Goal: Navigation & Orientation: Find specific page/section

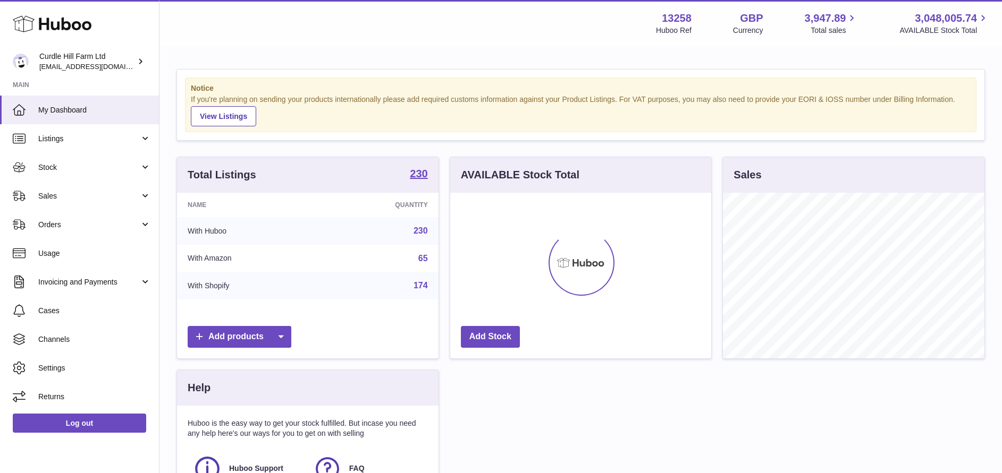
scroll to position [166, 261]
click at [87, 138] on span "Listings" at bounding box center [88, 139] width 101 height 10
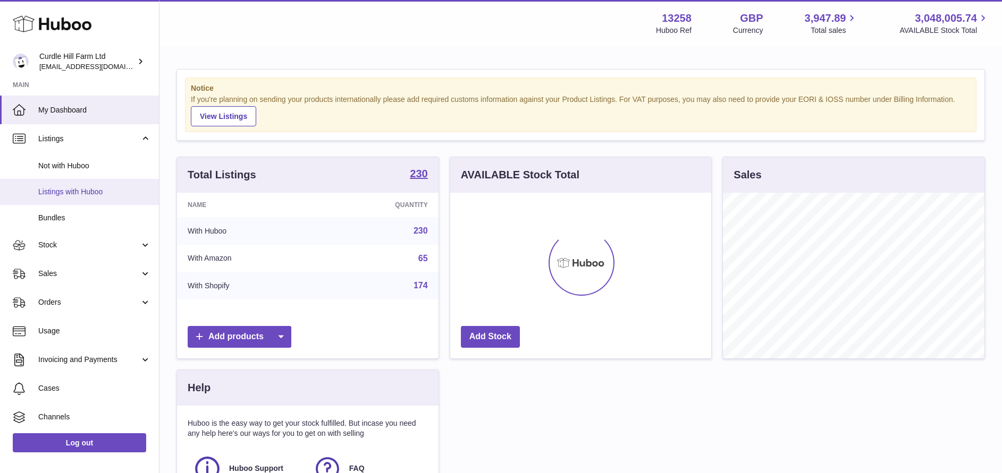
click at [79, 188] on span "Listings with Huboo" at bounding box center [94, 192] width 113 height 10
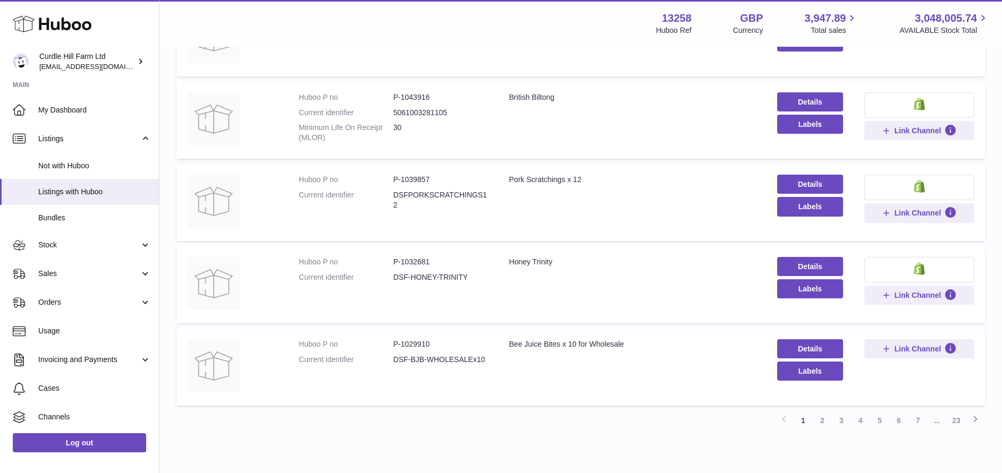
scroll to position [650, 0]
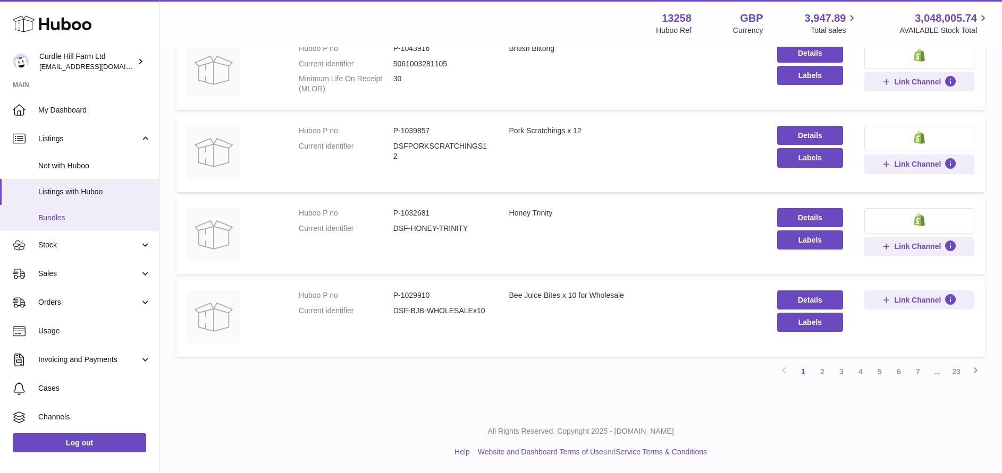
click at [86, 221] on span "Bundles" at bounding box center [94, 218] width 113 height 10
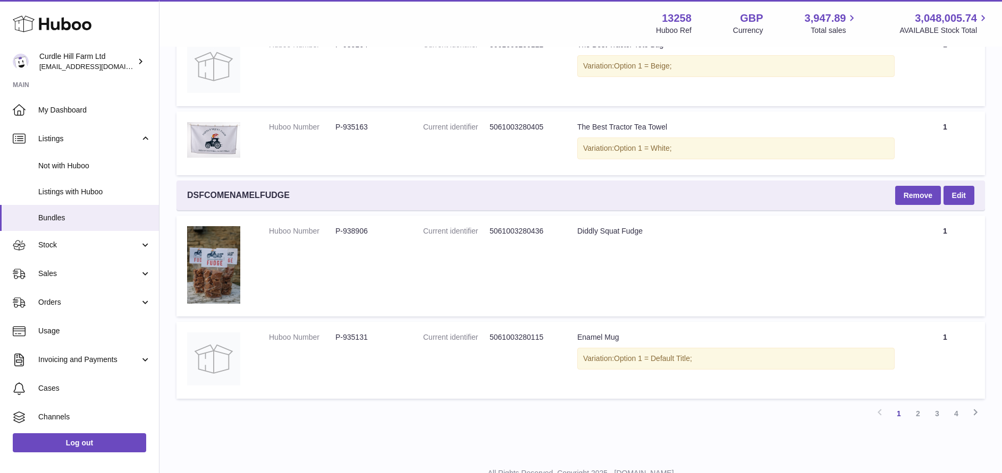
scroll to position [2698, 0]
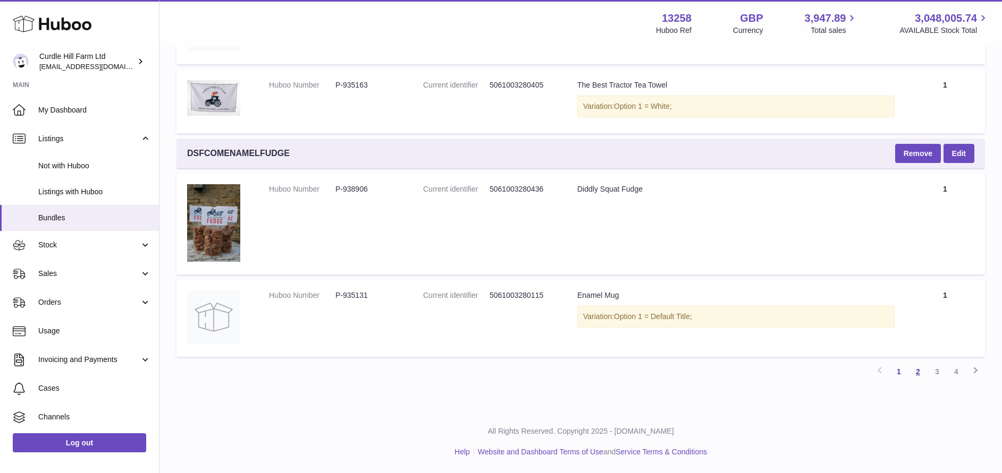
click at [913, 374] on link "2" at bounding box center [917, 371] width 19 height 19
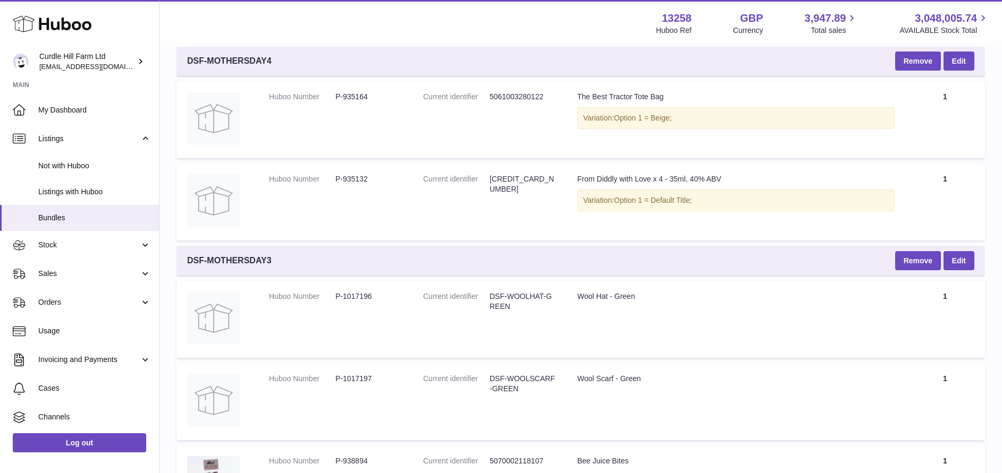
scroll to position [2385, 0]
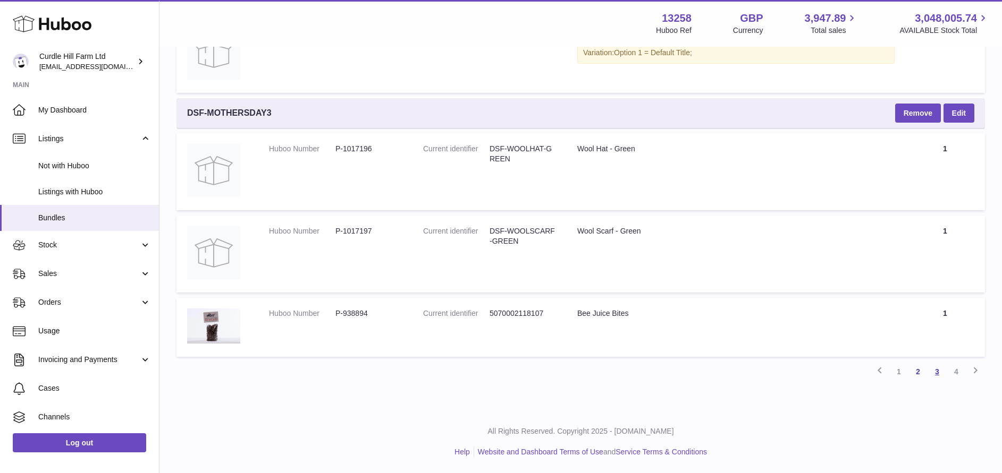
click at [934, 379] on link "3" at bounding box center [936, 371] width 19 height 19
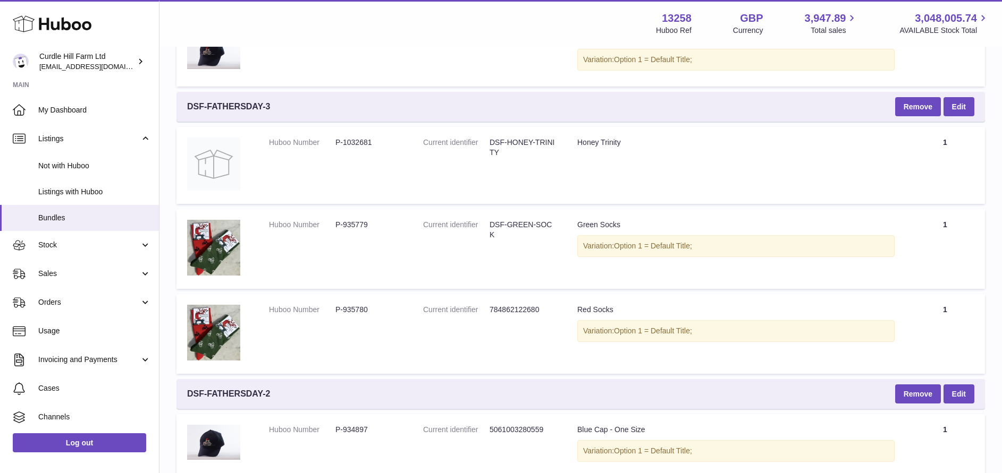
scroll to position [3161, 0]
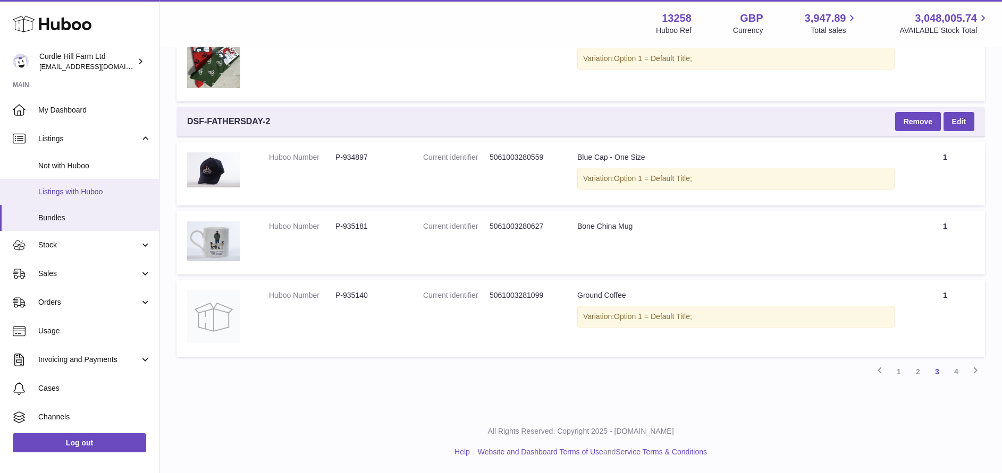
click at [58, 194] on span "Listings with Huboo" at bounding box center [94, 192] width 113 height 10
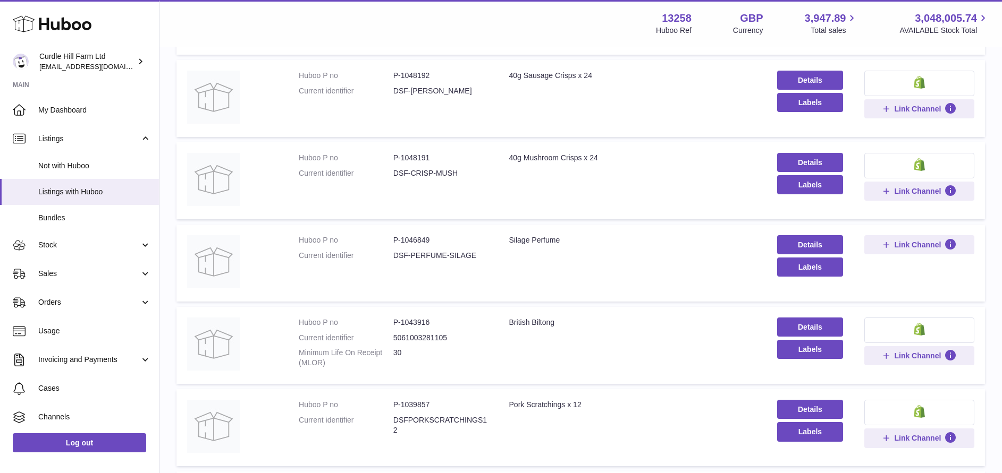
scroll to position [650, 0]
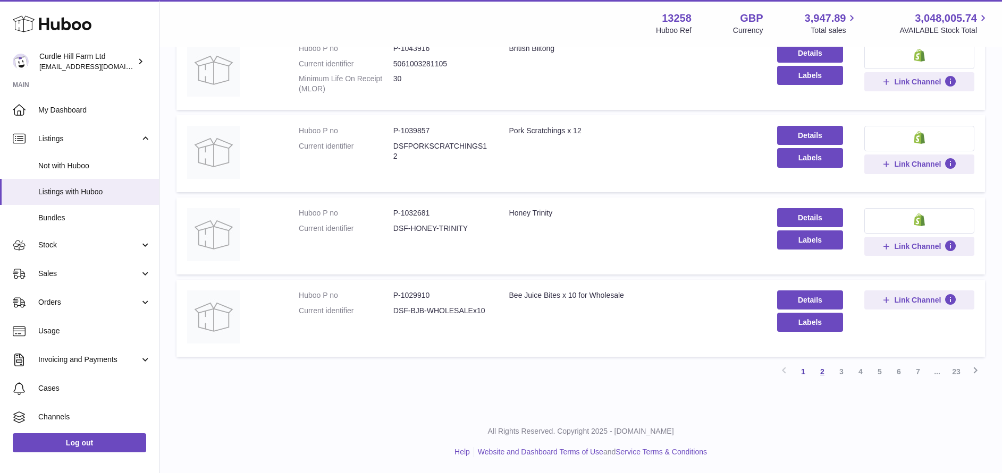
click at [823, 372] on link "2" at bounding box center [821, 371] width 19 height 19
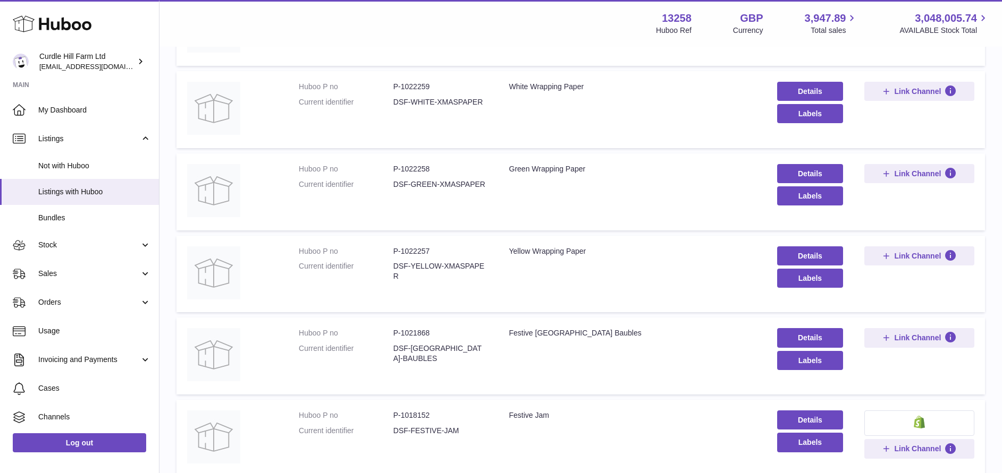
scroll to position [649, 0]
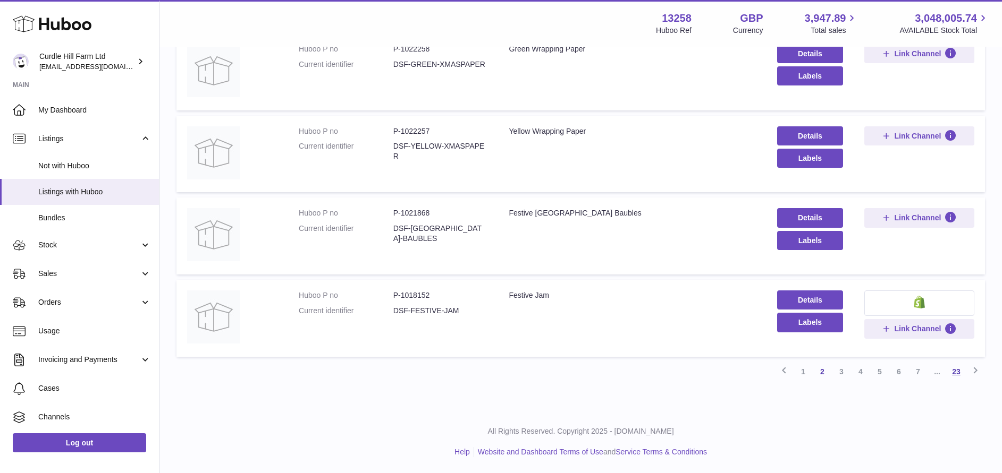
click at [960, 369] on link "23" at bounding box center [955, 371] width 19 height 19
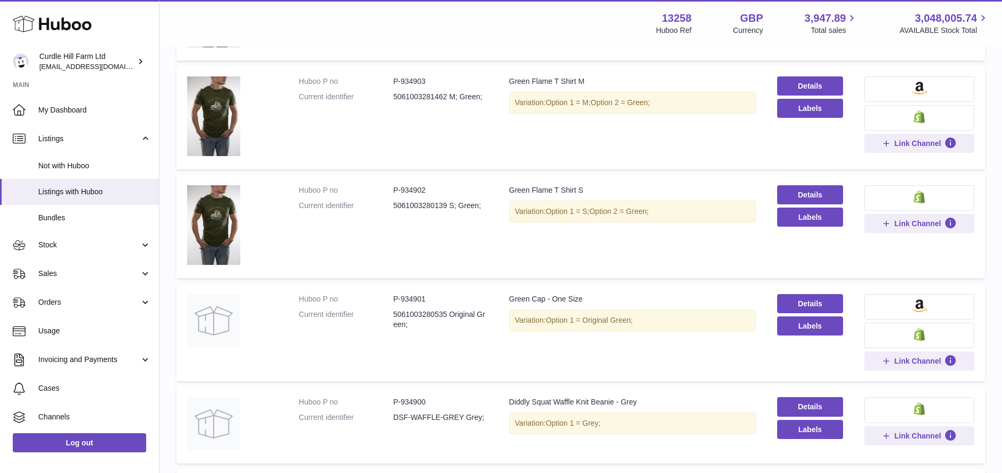
scroll to position [764, 0]
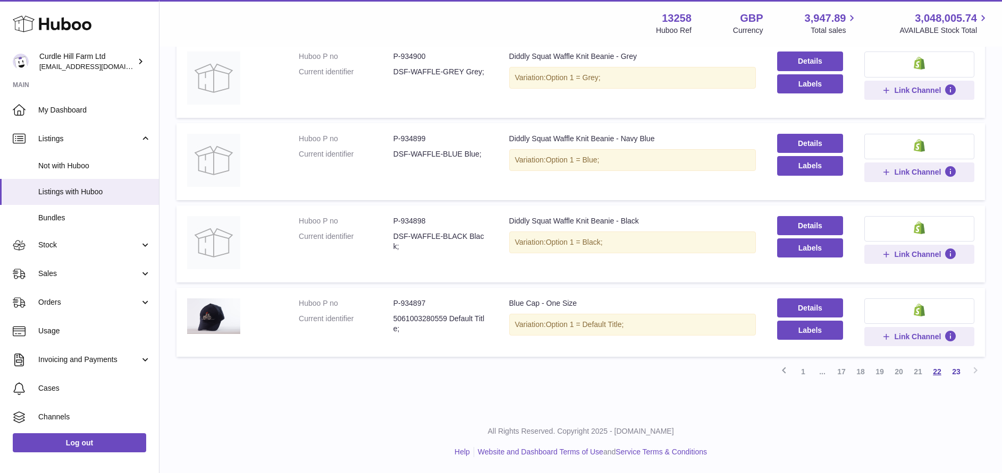
click at [935, 374] on link "22" at bounding box center [936, 371] width 19 height 19
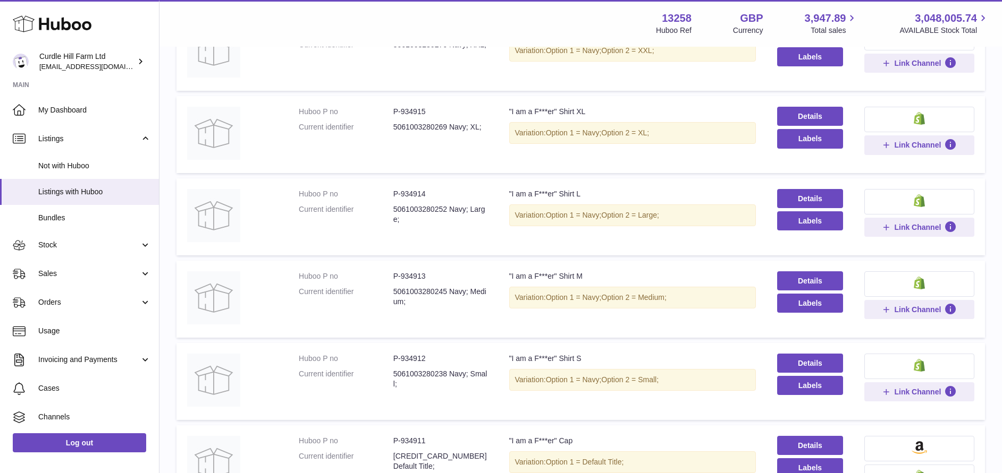
scroll to position [686, 0]
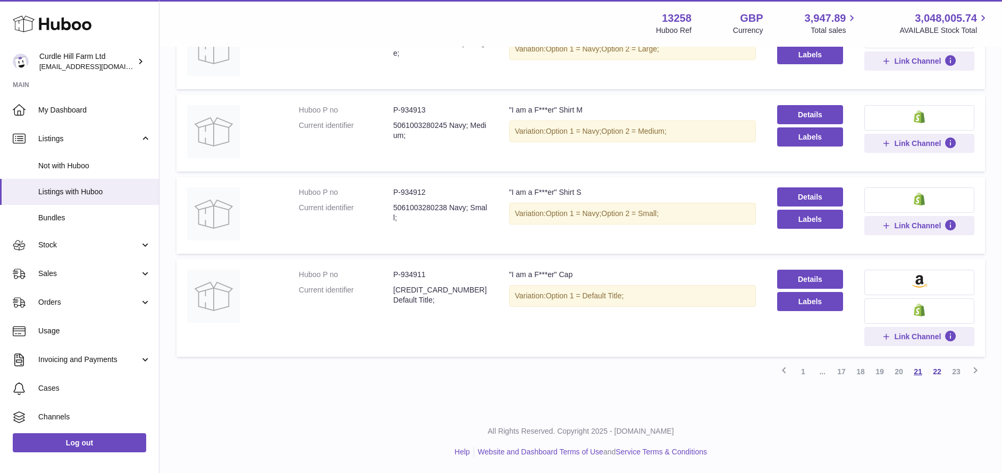
click at [921, 374] on link "21" at bounding box center [917, 371] width 19 height 19
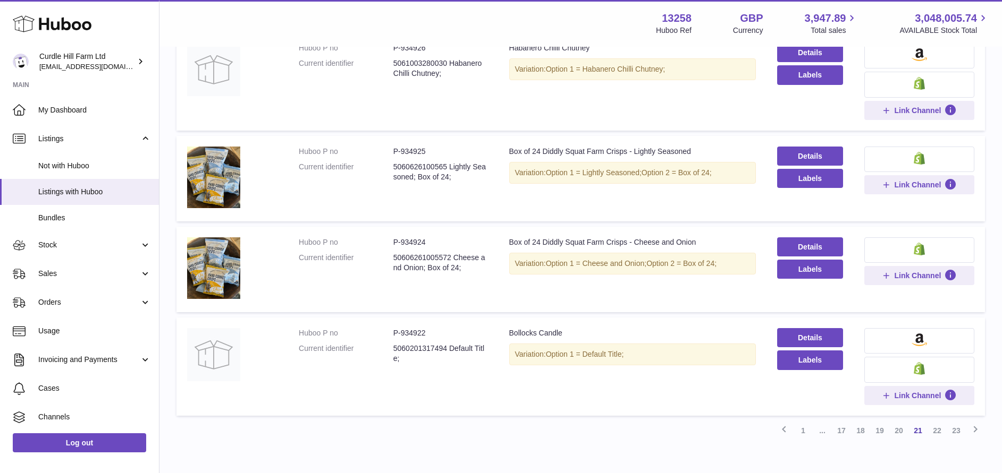
scroll to position [658, 0]
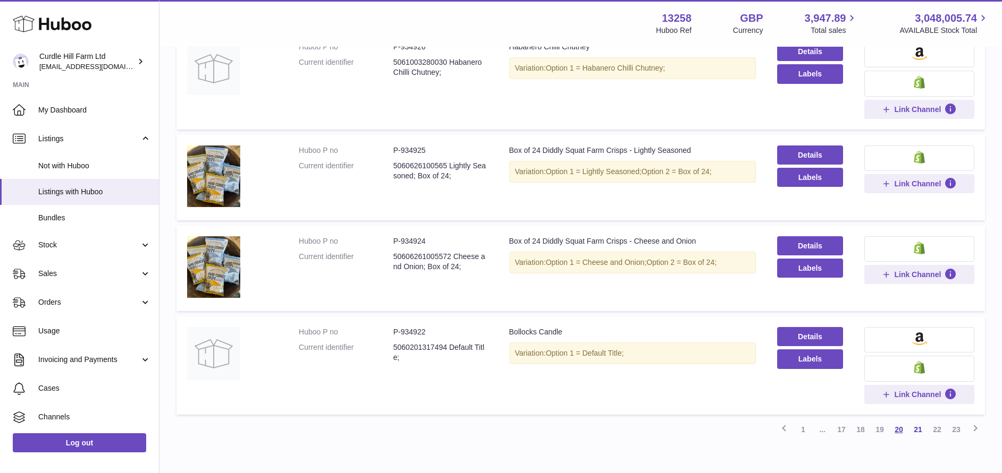
click at [896, 431] on link "20" at bounding box center [898, 429] width 19 height 19
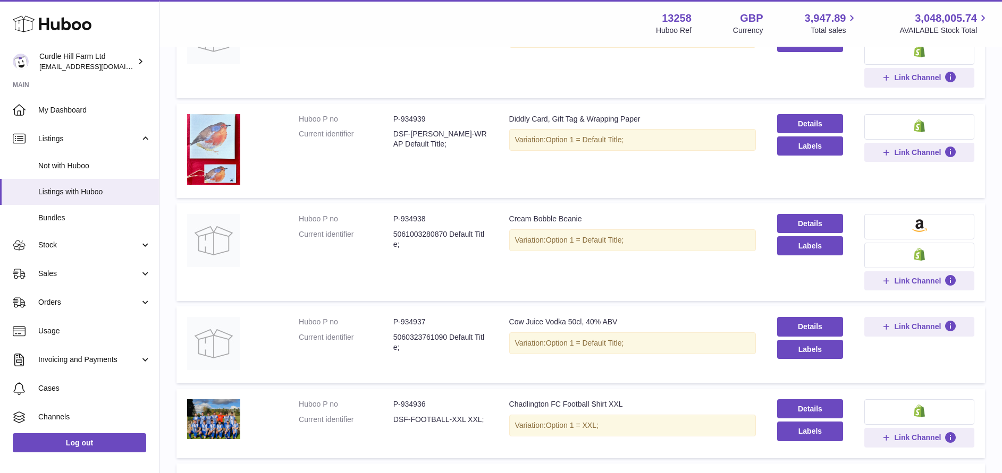
scroll to position [749, 0]
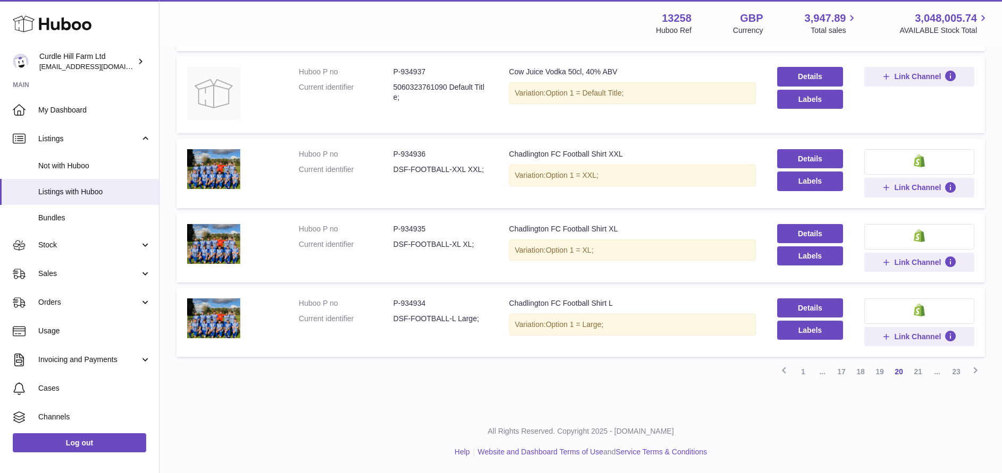
click at [876, 379] on link "19" at bounding box center [879, 371] width 19 height 19
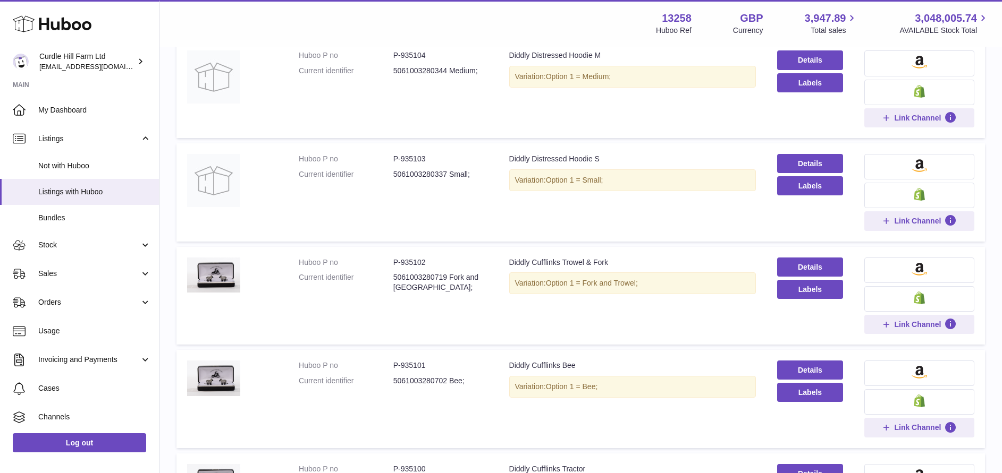
scroll to position [843, 0]
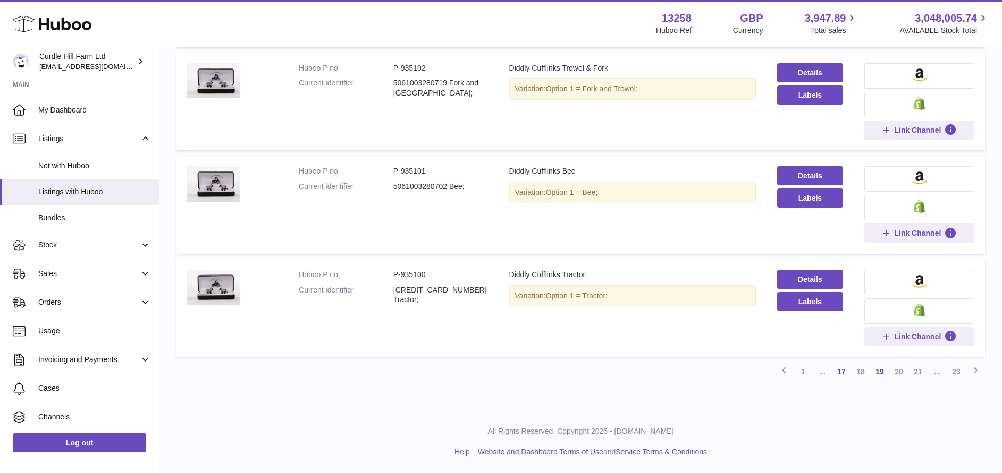
click at [844, 372] on link "17" at bounding box center [841, 371] width 19 height 19
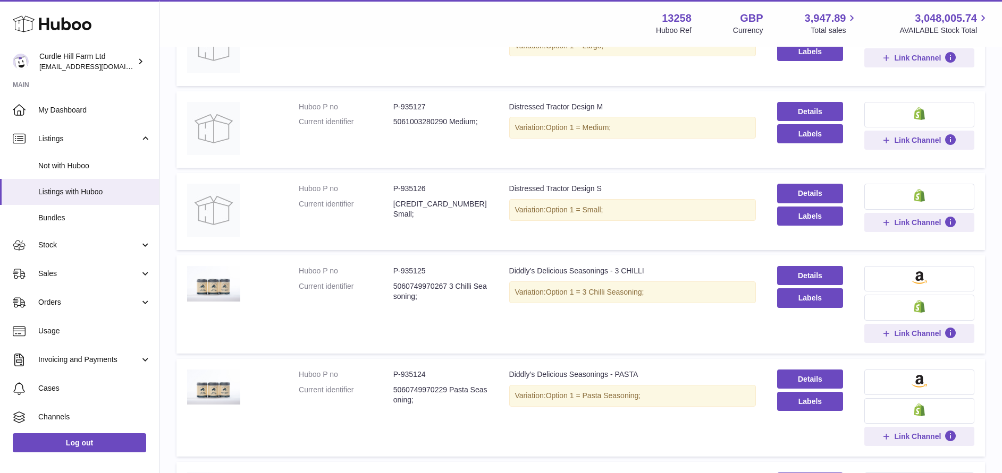
scroll to position [755, 0]
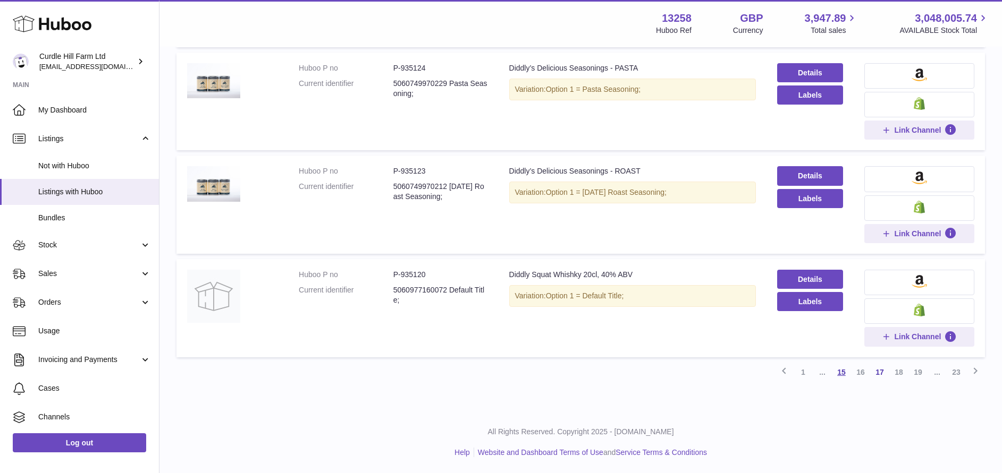
click at [846, 375] on link "15" at bounding box center [841, 372] width 19 height 19
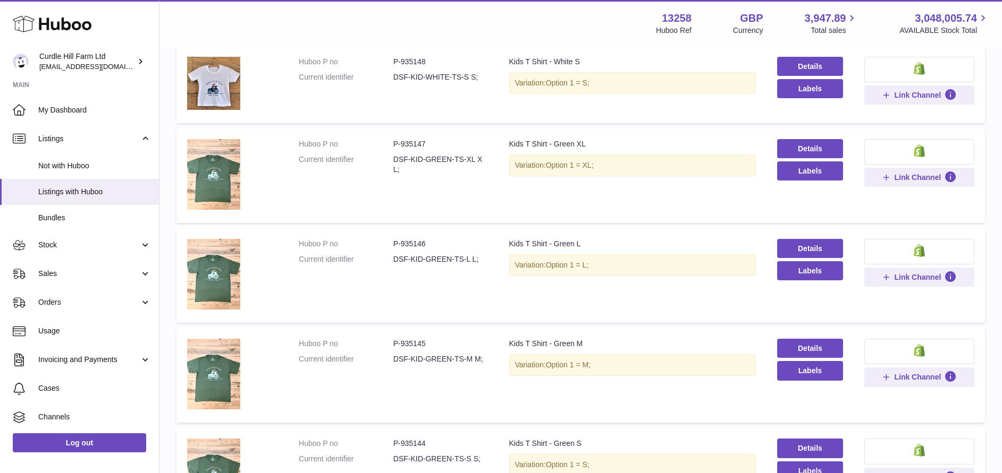
scroll to position [738, 0]
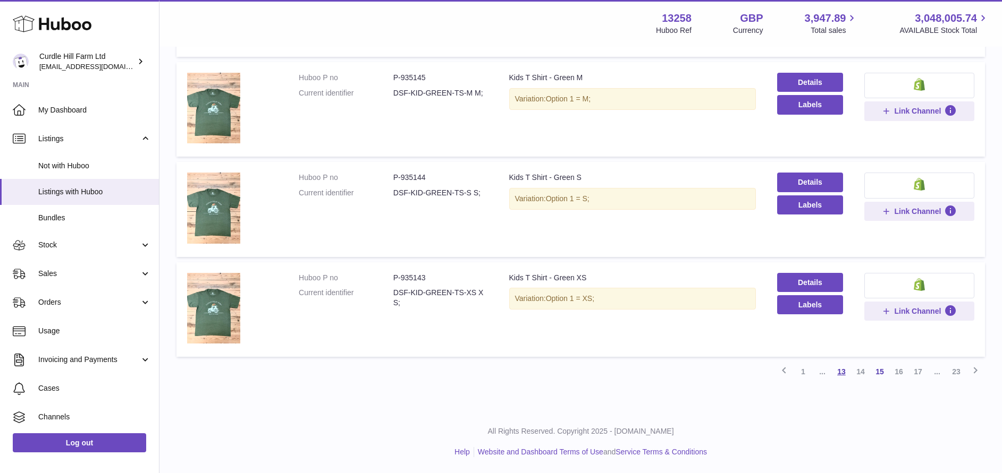
click at [842, 371] on link "13" at bounding box center [841, 371] width 19 height 19
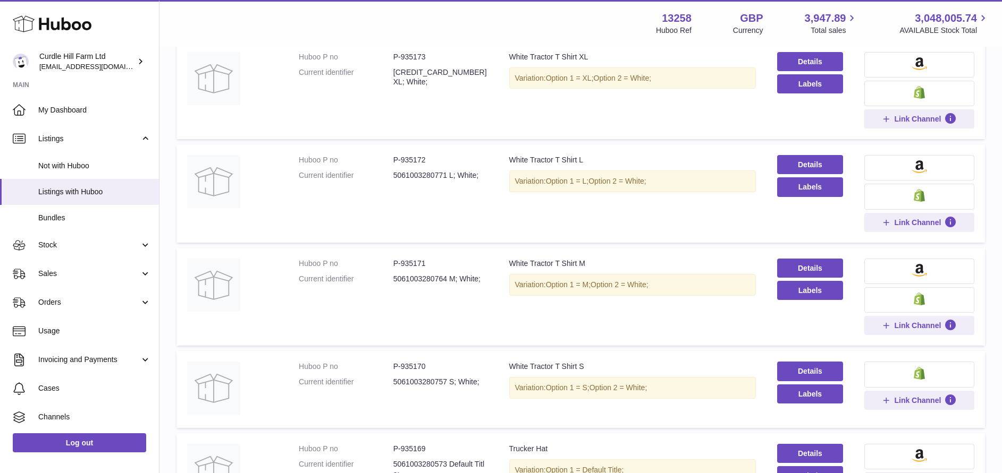
scroll to position [732, 0]
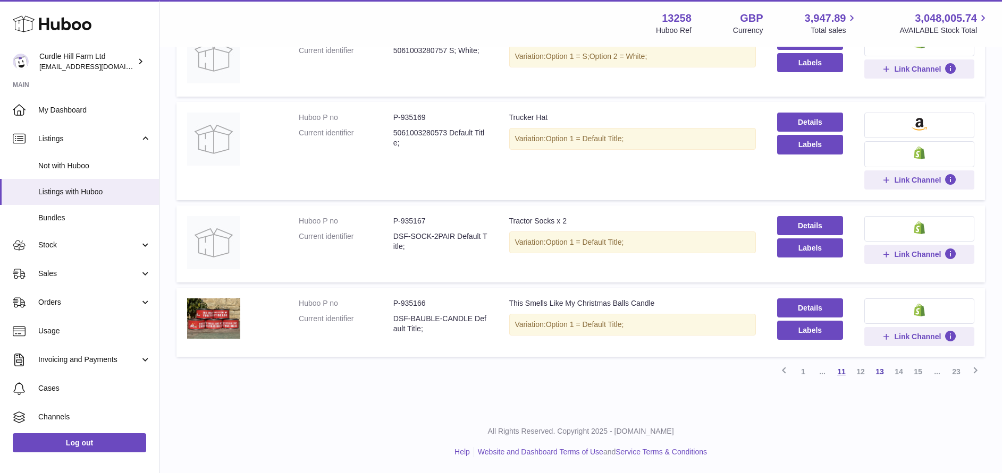
click at [836, 375] on link "11" at bounding box center [841, 371] width 19 height 19
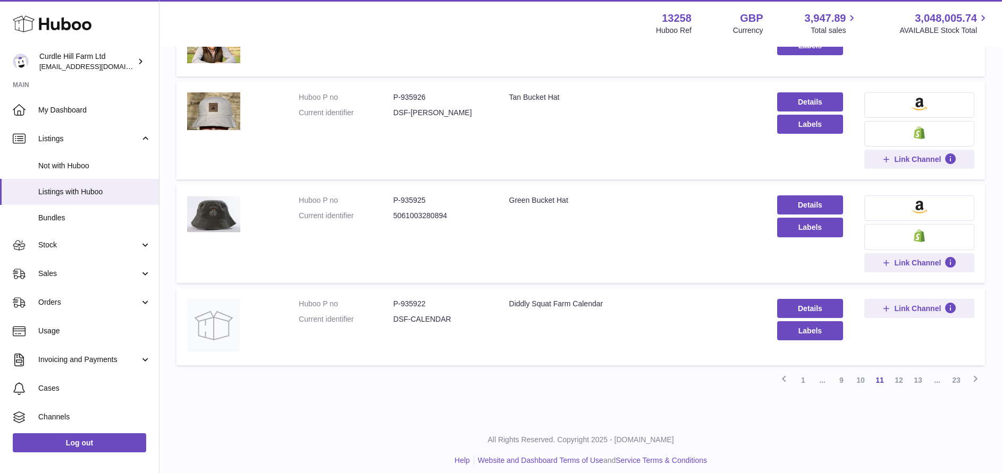
scroll to position [741, 0]
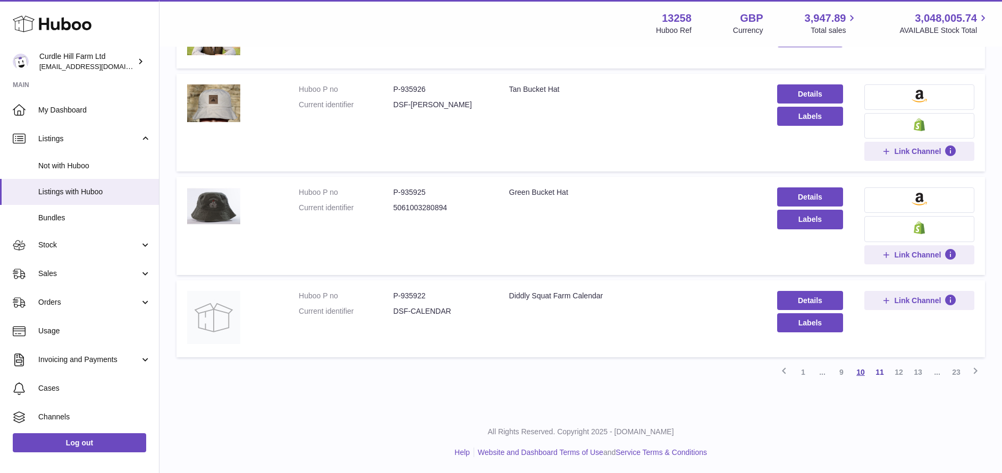
click at [857, 374] on link "10" at bounding box center [860, 372] width 19 height 19
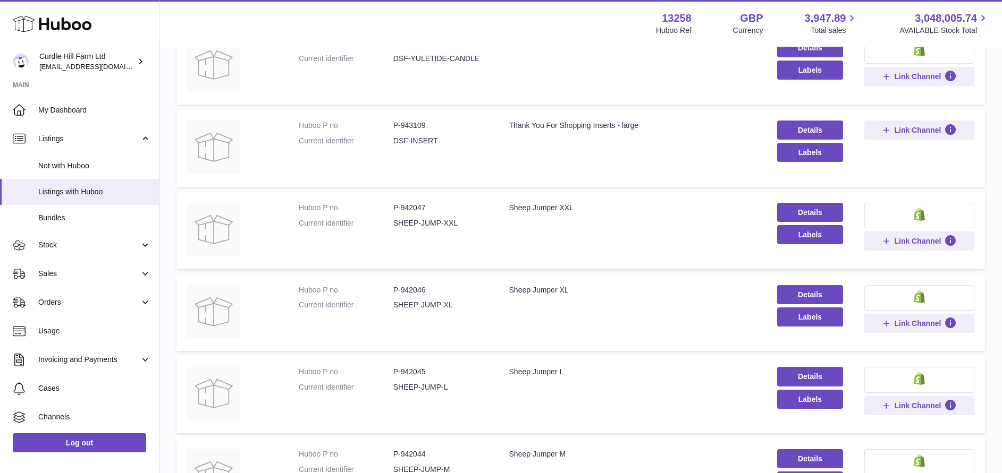
scroll to position [649, 0]
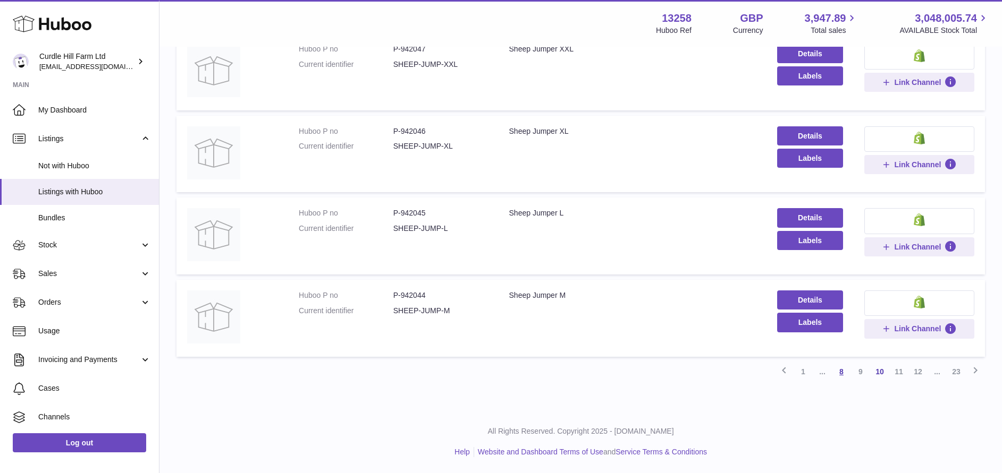
click at [845, 373] on link "8" at bounding box center [841, 371] width 19 height 19
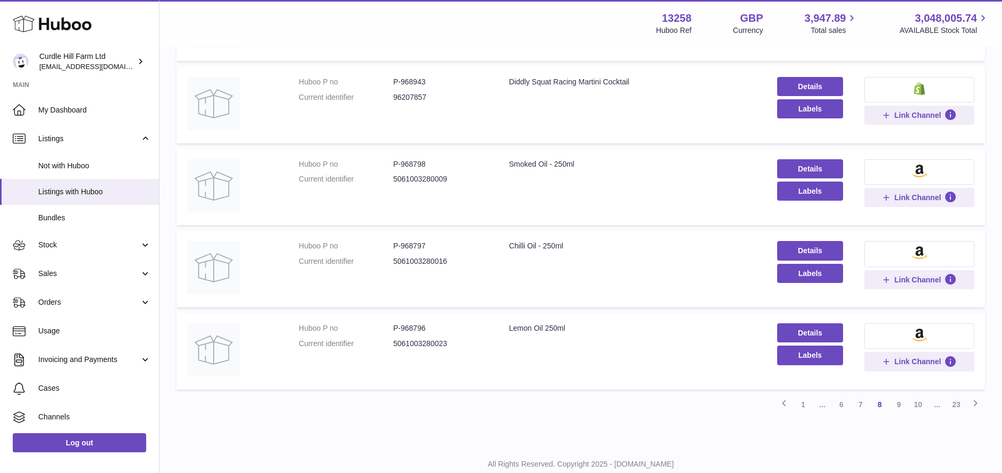
scroll to position [626, 0]
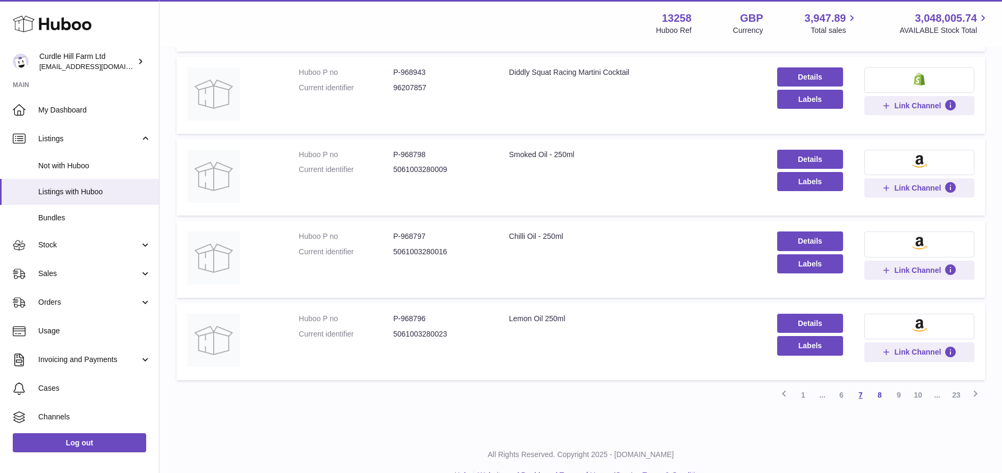
click at [856, 399] on link "7" at bounding box center [860, 395] width 19 height 19
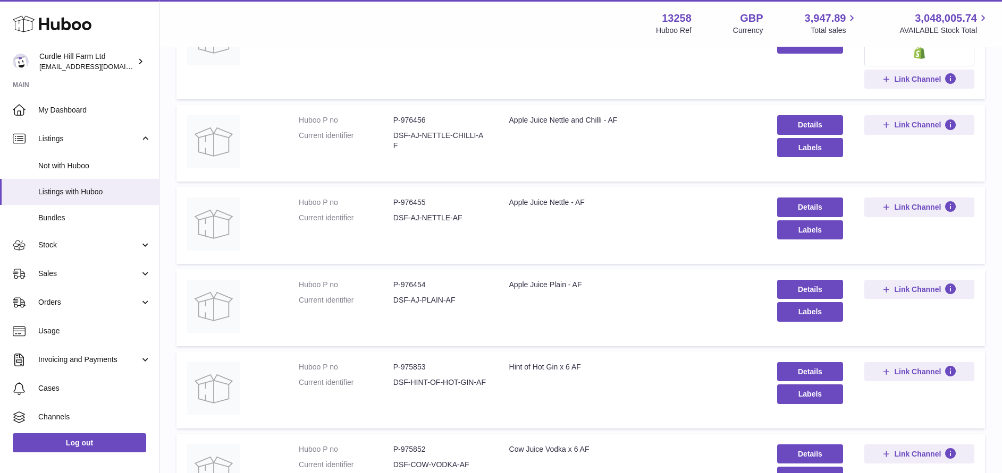
scroll to position [734, 0]
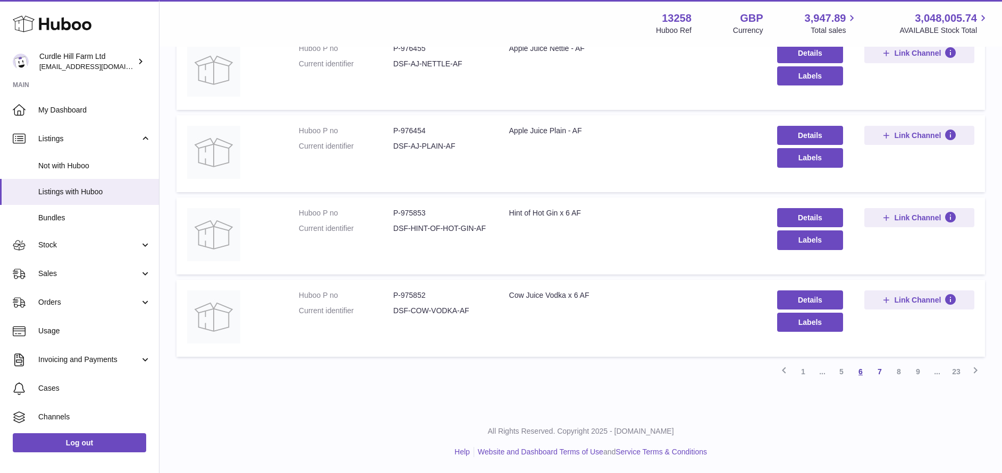
click at [860, 376] on link "6" at bounding box center [860, 371] width 19 height 19
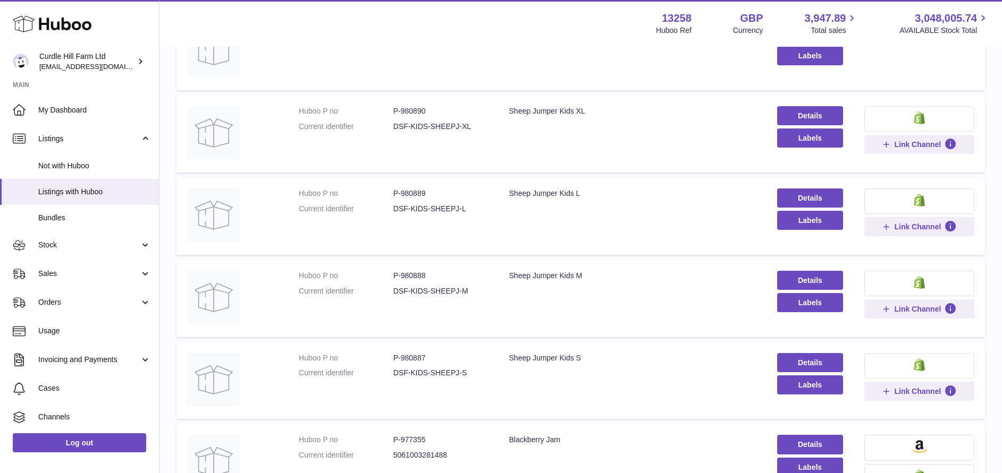
scroll to position [671, 0]
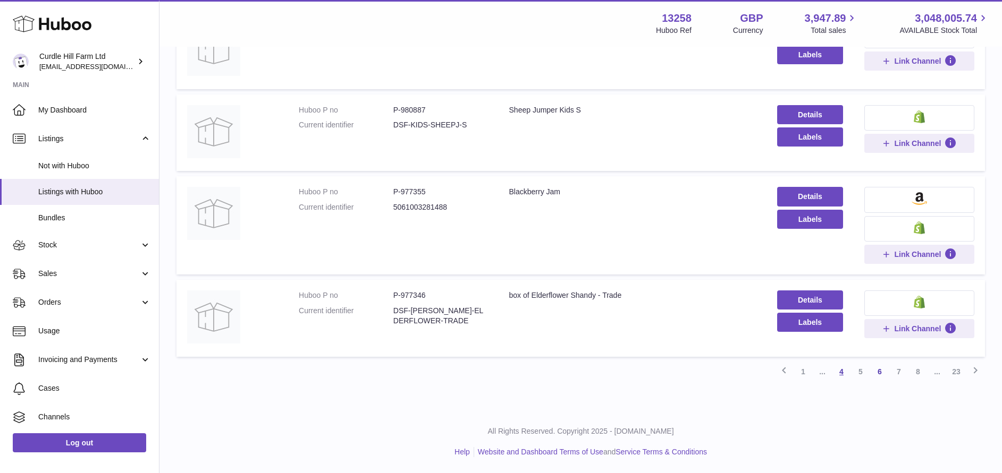
click at [839, 376] on link "4" at bounding box center [841, 371] width 19 height 19
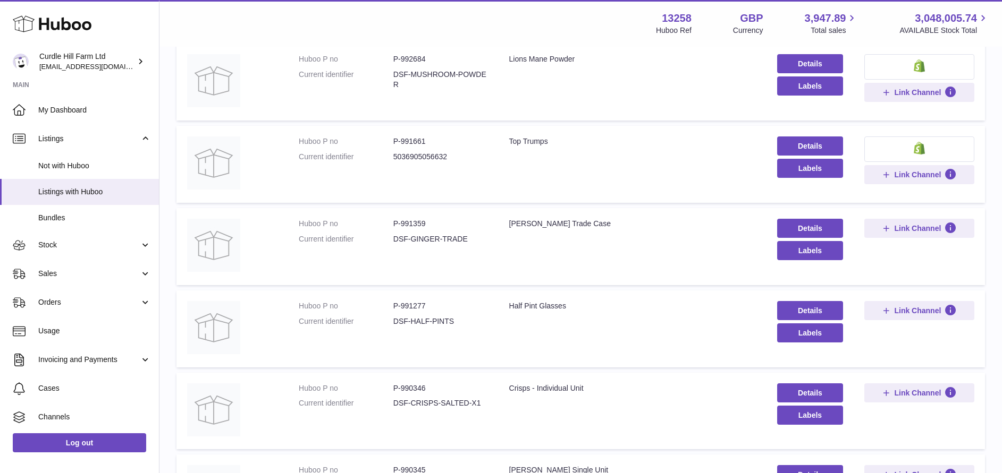
scroll to position [394, 0]
